Goal: Task Accomplishment & Management: Complete application form

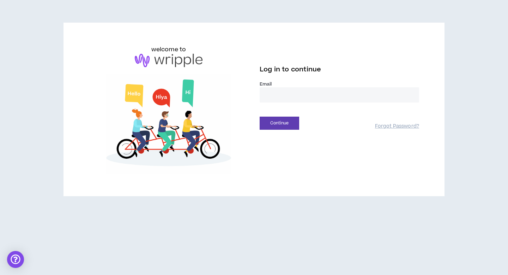
click at [303, 92] on input "email" at bounding box center [340, 94] width 160 height 15
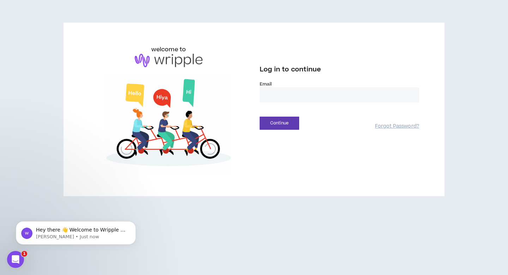
type input "**********"
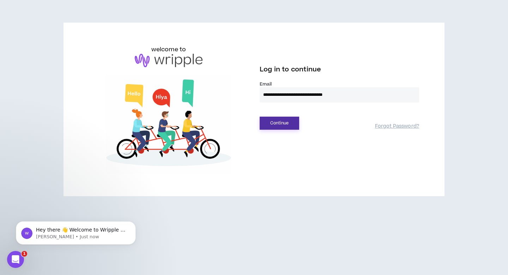
click at [283, 124] on button "Continue" at bounding box center [280, 123] width 40 height 13
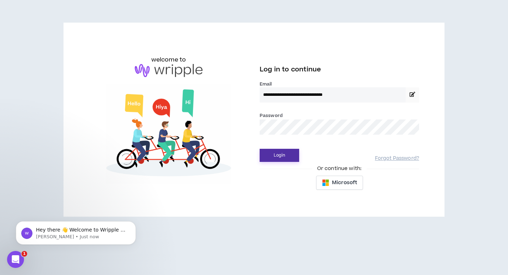
click at [289, 157] on button "Login" at bounding box center [280, 155] width 40 height 13
click at [275, 154] on button "Login" at bounding box center [280, 155] width 40 height 13
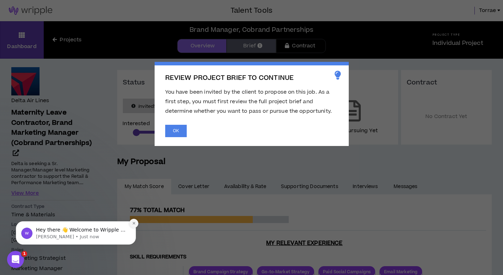
click at [131, 223] on button "Dismiss notification" at bounding box center [133, 223] width 9 height 9
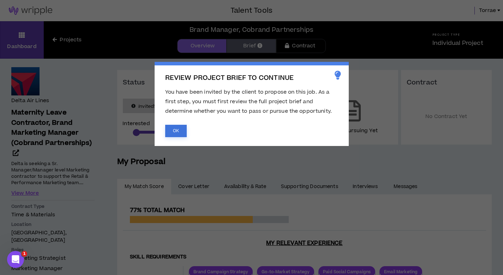
click at [184, 130] on button "OK" at bounding box center [176, 131] width 22 height 12
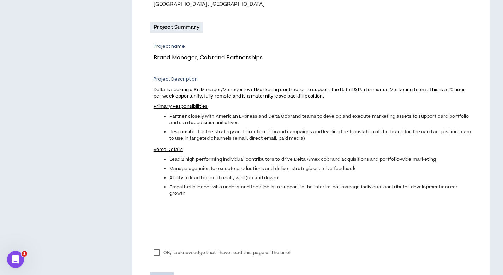
scroll to position [270, 0]
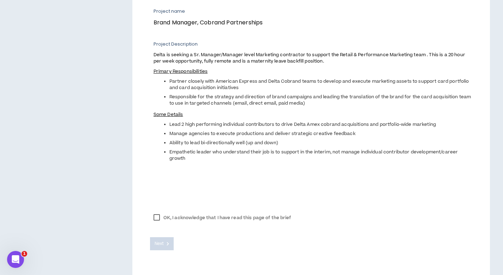
click at [159, 217] on label "OK, I acknowledge that I have read this page of the brief" at bounding box center [222, 217] width 145 height 11
click at [160, 245] on span "Next" at bounding box center [159, 243] width 9 height 7
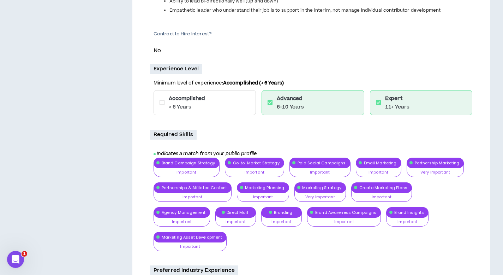
scroll to position [315, 0]
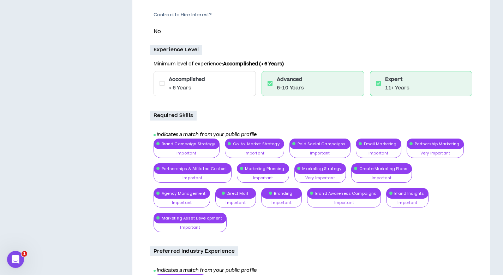
click at [161, 84] on icon at bounding box center [162, 83] width 5 height 6
click at [162, 84] on icon at bounding box center [162, 83] width 5 height 6
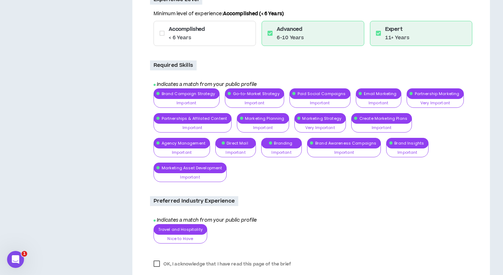
scroll to position [380, 0]
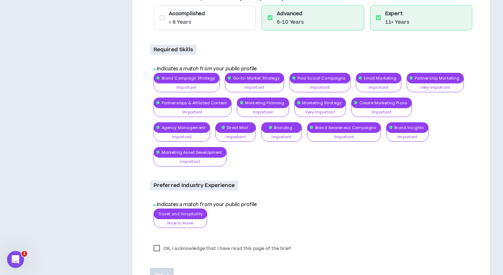
click at [158, 243] on label "OK, I acknowledge that I have read this page of the brief" at bounding box center [222, 248] width 145 height 11
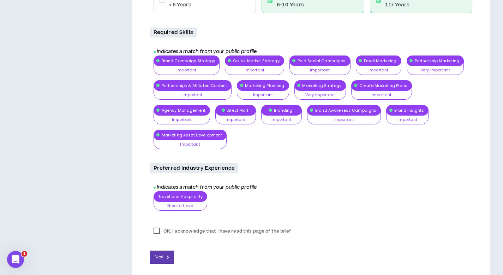
scroll to position [405, 0]
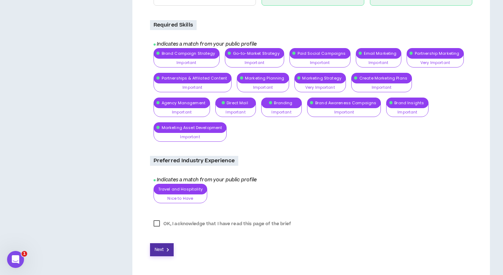
click at [166, 243] on button "Next" at bounding box center [162, 249] width 24 height 13
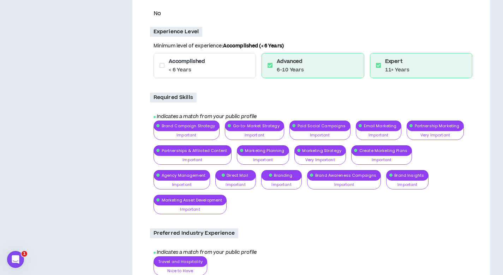
scroll to position [323, 0]
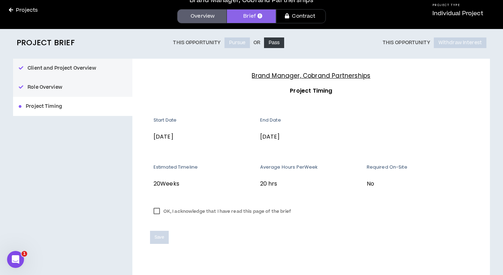
scroll to position [41, 0]
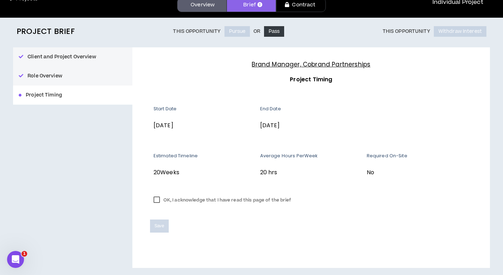
click at [156, 202] on label "OK, I acknowledge that I have read this page of the brief" at bounding box center [222, 200] width 145 height 11
click at [162, 225] on span "Save" at bounding box center [160, 225] width 10 height 7
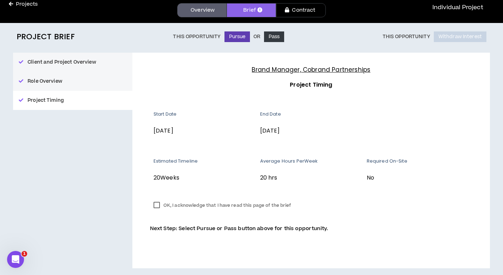
scroll to position [36, 0]
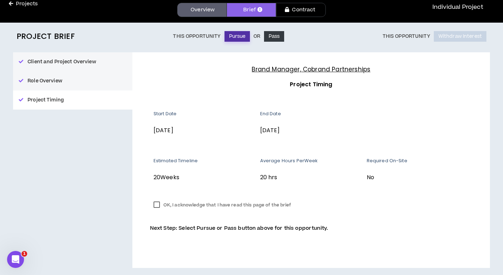
click at [235, 35] on button "Pursue" at bounding box center [238, 36] width 26 height 11
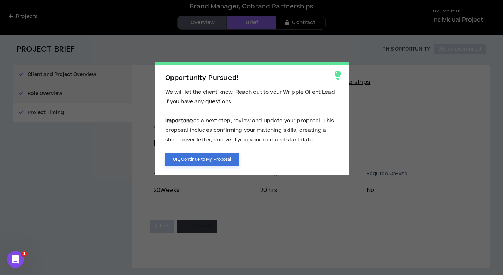
click at [196, 159] on button "OK, Continue to My Proposal" at bounding box center [202, 159] width 74 height 12
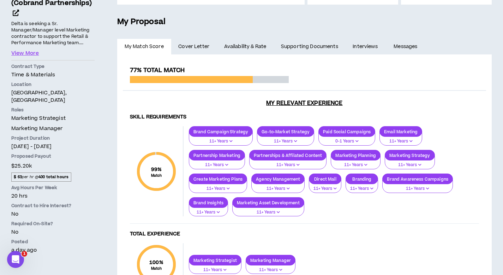
scroll to position [135, 0]
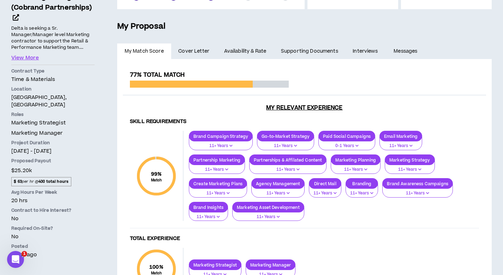
click at [191, 50] on span "Cover Letter" at bounding box center [193, 51] width 31 height 8
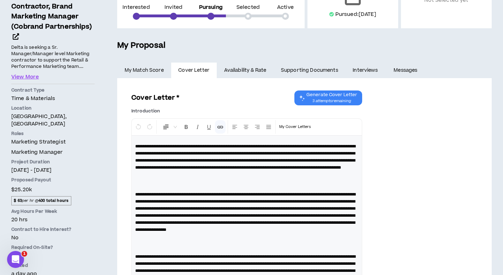
scroll to position [23, 0]
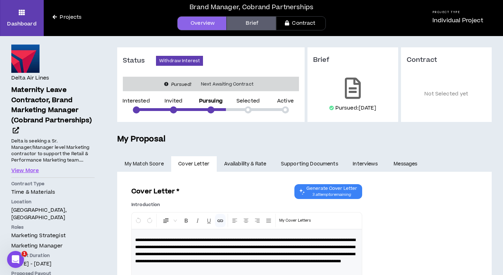
click at [248, 163] on link "Availability & Rate" at bounding box center [245, 164] width 57 height 16
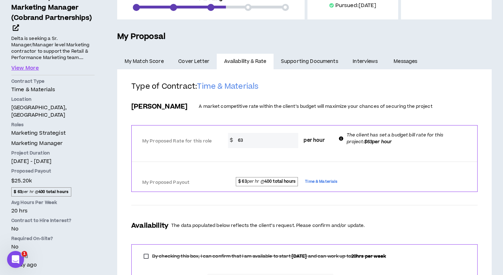
scroll to position [130, 0]
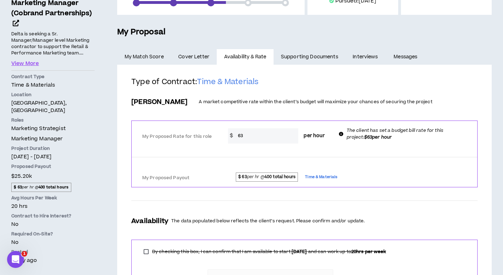
click at [298, 58] on link "Supporting Documents" at bounding box center [310, 57] width 72 height 16
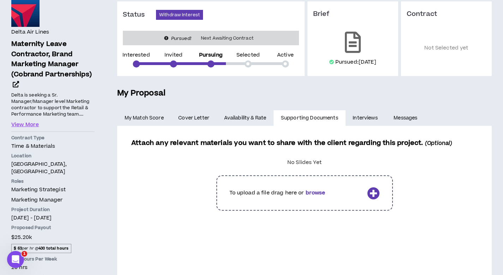
scroll to position [70, 0]
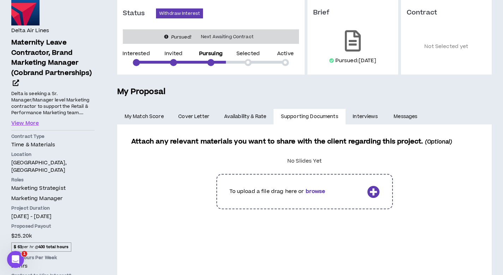
click at [314, 191] on label at bounding box center [304, 191] width 332 height 46
click at [0, 0] on input "file" at bounding box center [0, 0] width 0 height 0
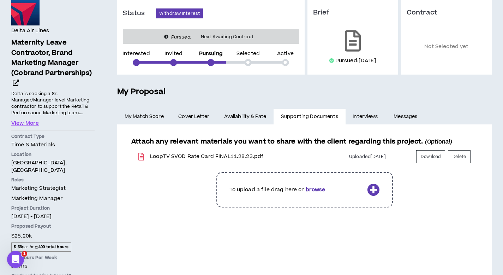
click at [373, 190] on label at bounding box center [304, 190] width 332 height 46
click at [0, 0] on input "file" at bounding box center [0, 0] width 0 height 0
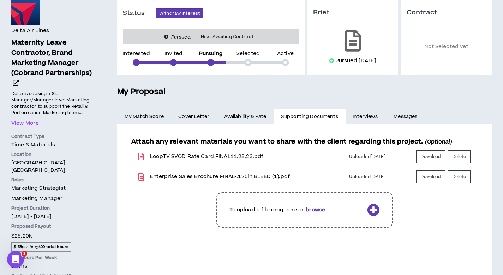
click at [373, 210] on label at bounding box center [304, 210] width 332 height 46
click at [0, 0] on input "file" at bounding box center [0, 0] width 0 height 0
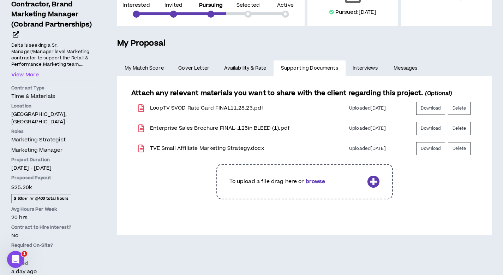
scroll to position [120, 0]
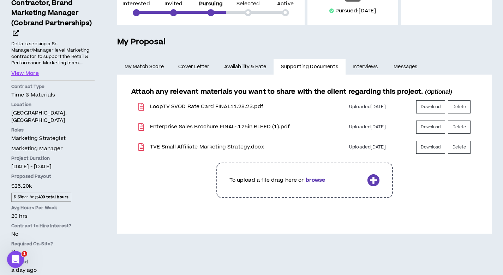
click at [374, 180] on label at bounding box center [304, 180] width 332 height 46
click at [0, 0] on input "file" at bounding box center [0, 0] width 0 height 0
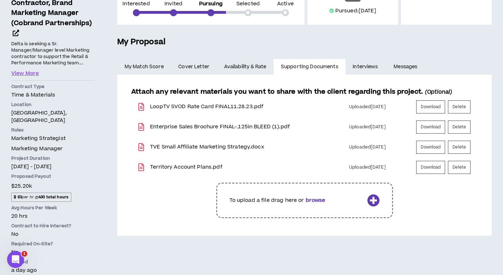
click at [228, 245] on div "Status Withdraw Interest Pursued! Next Awaiting Contract Interested Invited Pur…" at bounding box center [304, 110] width 397 height 343
click at [436, 205] on label at bounding box center [304, 200] width 332 height 46
click at [0, 0] on input "file" at bounding box center [0, 0] width 0 height 0
click at [425, 204] on label at bounding box center [304, 200] width 332 height 46
click at [0, 0] on input "file" at bounding box center [0, 0] width 0 height 0
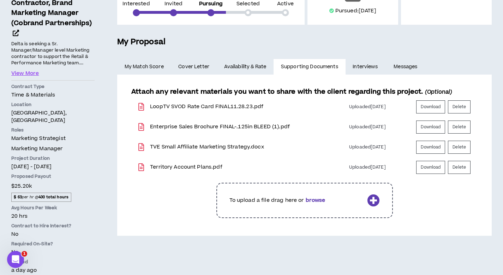
click at [374, 67] on link "Interviews" at bounding box center [366, 67] width 41 height 16
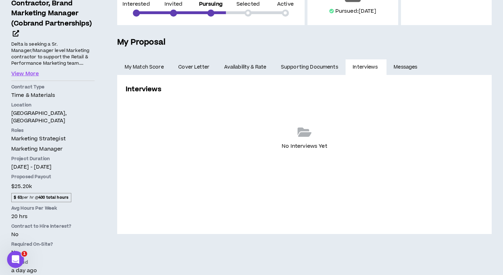
scroll to position [120, 0]
click at [410, 67] on link "Messages" at bounding box center [407, 67] width 40 height 16
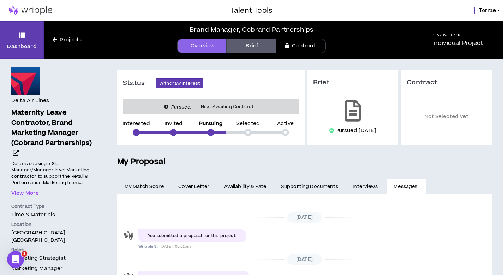
click at [326, 185] on link "Supporting Documents" at bounding box center [310, 187] width 72 height 16
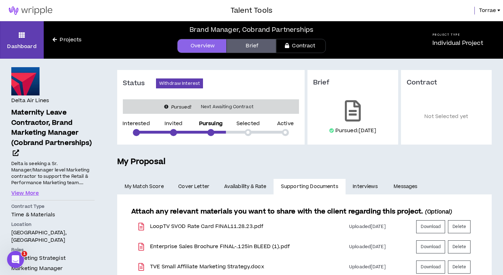
click at [245, 48] on link "Brief" at bounding box center [251, 46] width 49 height 14
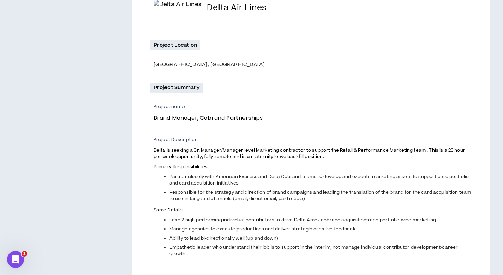
scroll to position [271, 0]
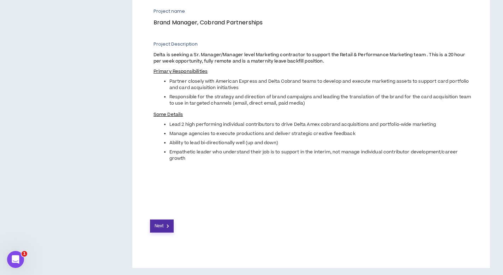
click at [158, 222] on span "Next" at bounding box center [159, 225] width 9 height 7
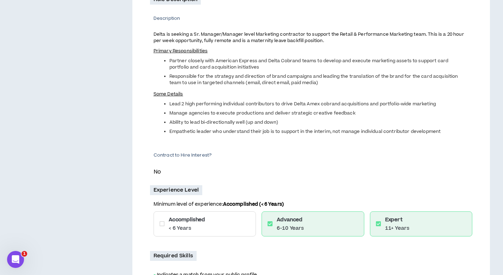
scroll to position [271, 0]
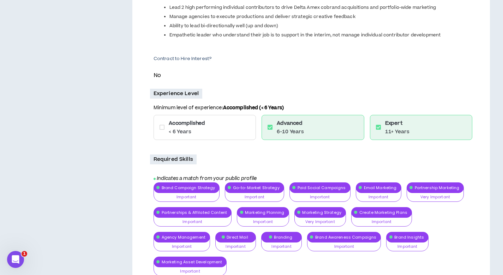
click at [160, 129] on icon at bounding box center [162, 127] width 5 height 6
click at [162, 128] on icon at bounding box center [162, 127] width 5 height 6
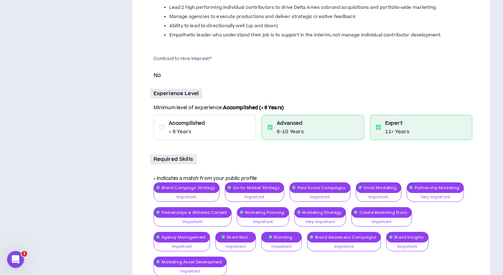
click at [162, 128] on icon at bounding box center [162, 127] width 5 height 6
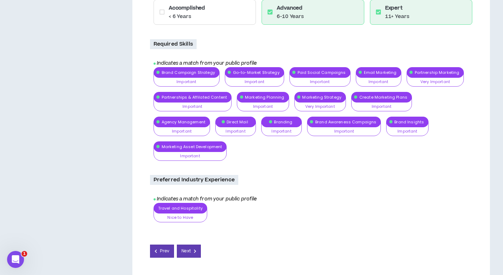
scroll to position [387, 0]
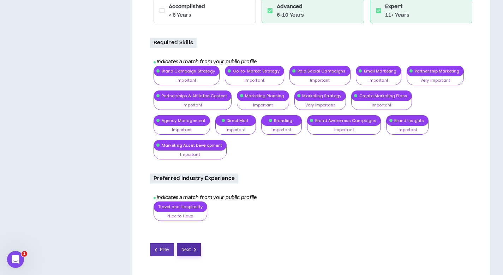
click at [188, 246] on span "Next" at bounding box center [185, 249] width 9 height 7
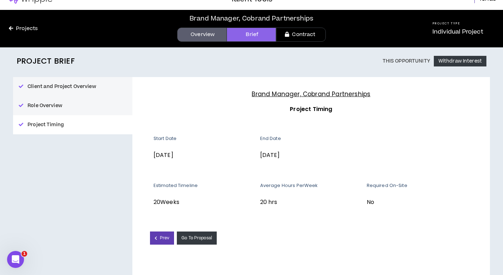
scroll to position [23, 0]
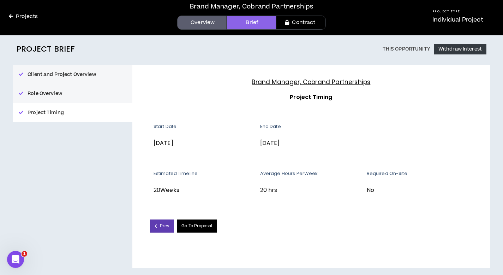
click at [191, 228] on link "Go To Proposal" at bounding box center [197, 225] width 40 height 13
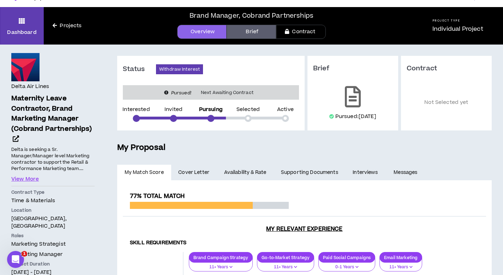
scroll to position [1, 0]
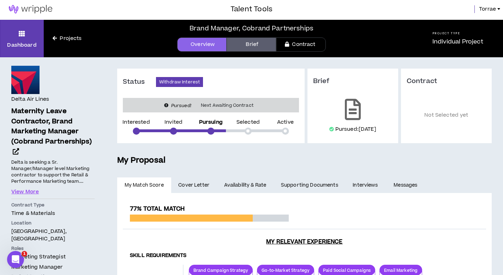
click at [312, 186] on link "Supporting Documents" at bounding box center [310, 185] width 72 height 16
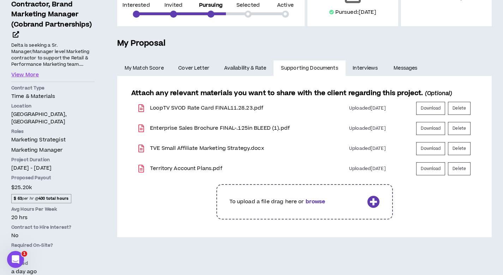
scroll to position [120, 0]
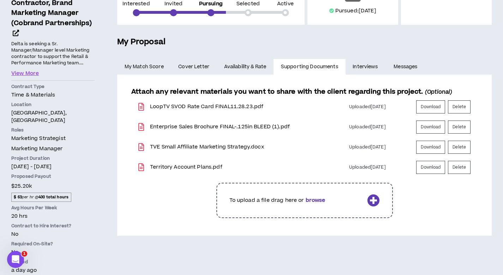
click at [404, 66] on link "Messages" at bounding box center [407, 67] width 40 height 16
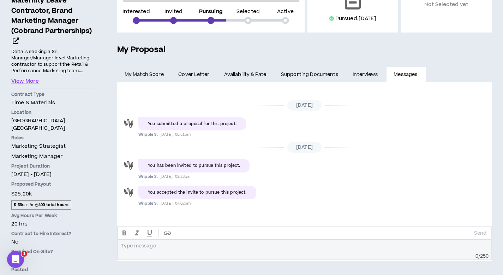
scroll to position [120, 0]
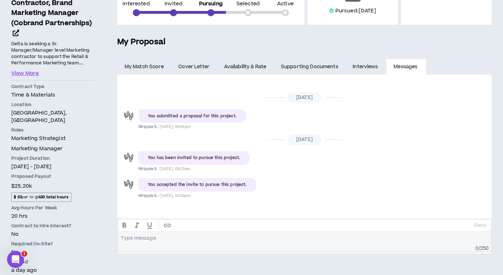
click at [148, 241] on div at bounding box center [304, 238] width 367 height 6
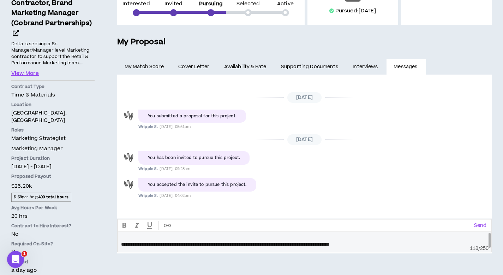
scroll to position [0, 0]
click at [480, 223] on p "Send" at bounding box center [480, 225] width 12 height 6
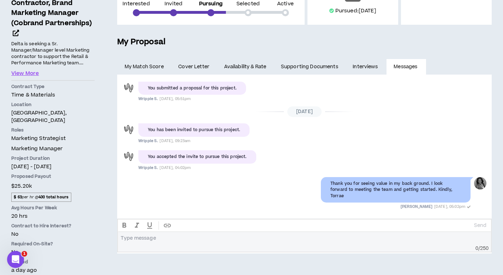
scroll to position [28, 0]
click at [19, 253] on div "Open Intercom Messenger" at bounding box center [14, 257] width 23 height 23
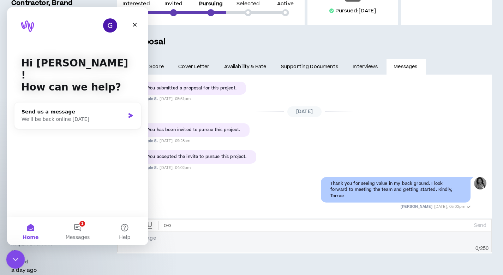
scroll to position [0, 0]
click at [135, 24] on icon "Close" at bounding box center [135, 25] width 4 height 4
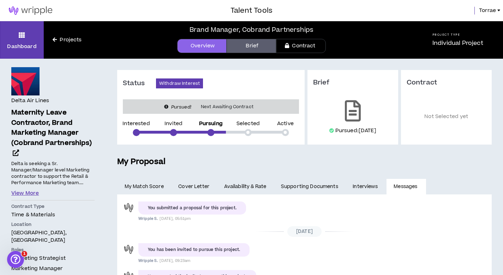
click at [30, 193] on button "View More" at bounding box center [25, 193] width 28 height 8
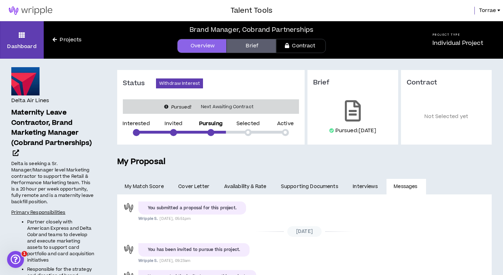
click at [300, 45] on link "Contract" at bounding box center [300, 46] width 49 height 14
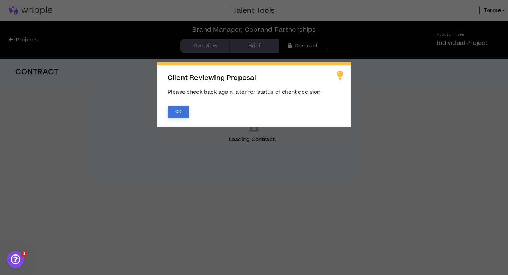
click at [182, 112] on button "OK" at bounding box center [179, 112] width 22 height 12
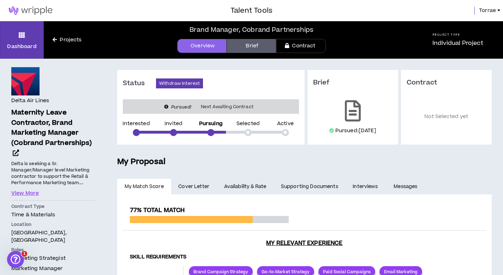
click at [498, 8] on link "Torrae" at bounding box center [491, 11] width 24 height 8
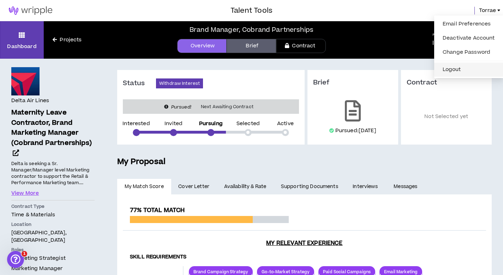
click at [454, 67] on button "Logout" at bounding box center [469, 69] width 61 height 11
